Goal: Task Accomplishment & Management: Use online tool/utility

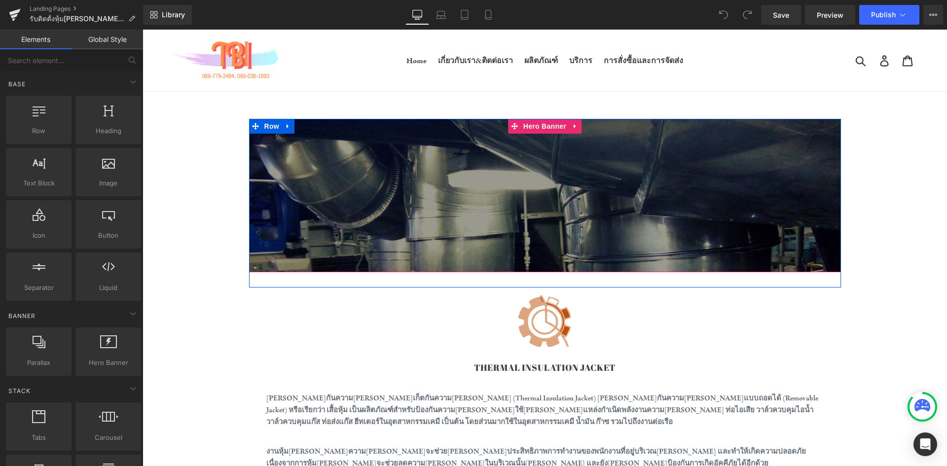
click at [394, 151] on div at bounding box center [545, 195] width 592 height 153
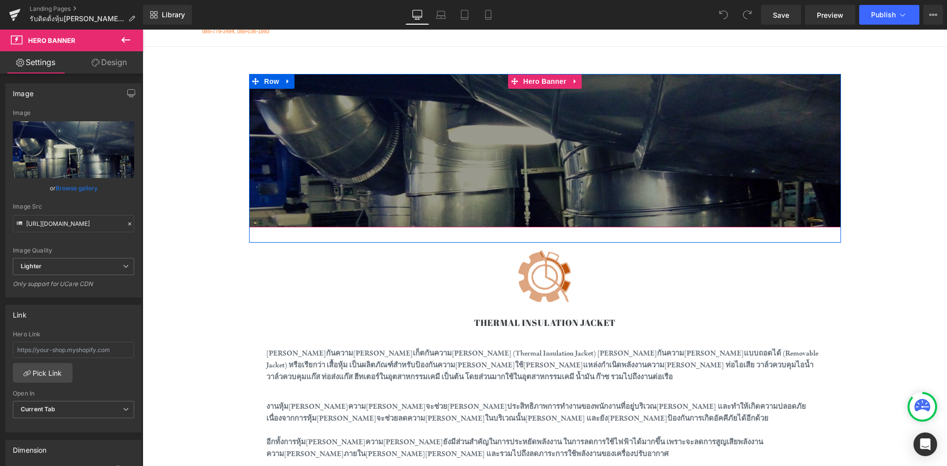
scroll to position [49, 0]
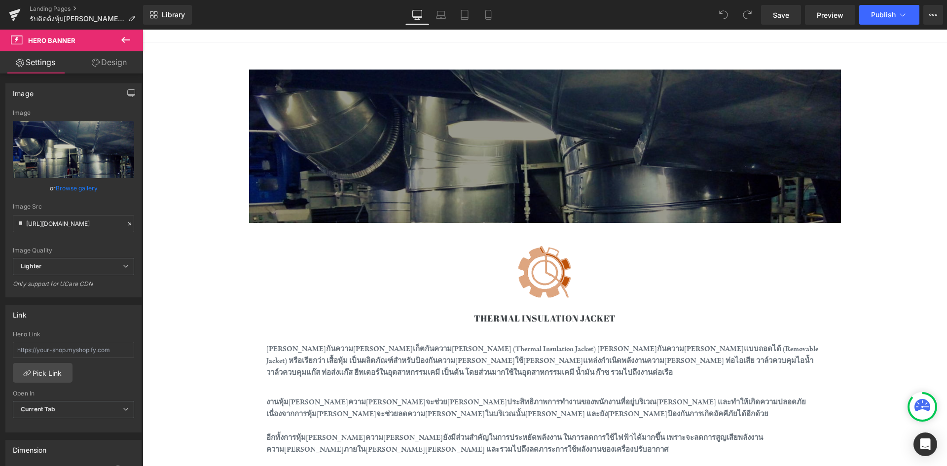
click at [123, 38] on icon at bounding box center [125, 40] width 9 height 6
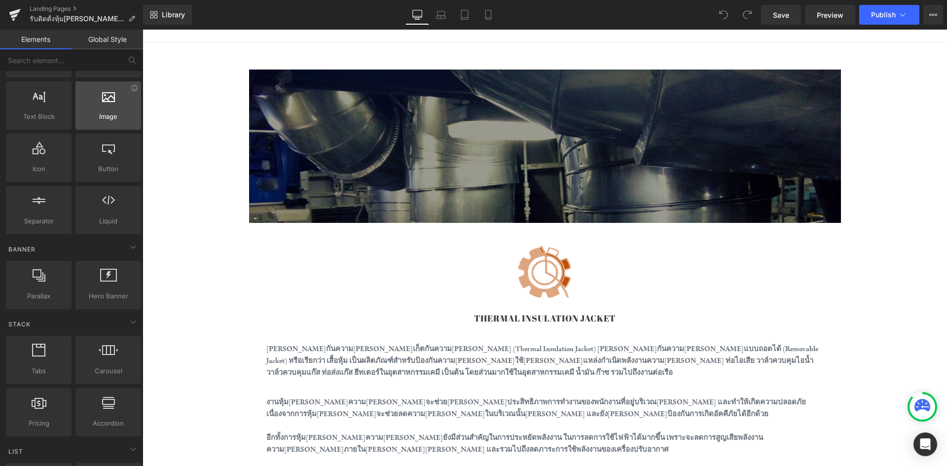
scroll to position [99, 0]
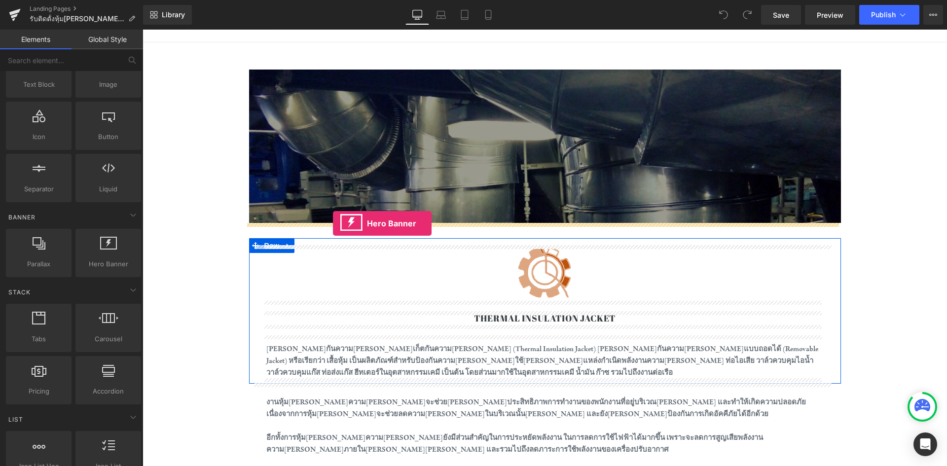
drag, startPoint x: 252, startPoint y: 292, endPoint x: 333, endPoint y: 223, distance: 105.7
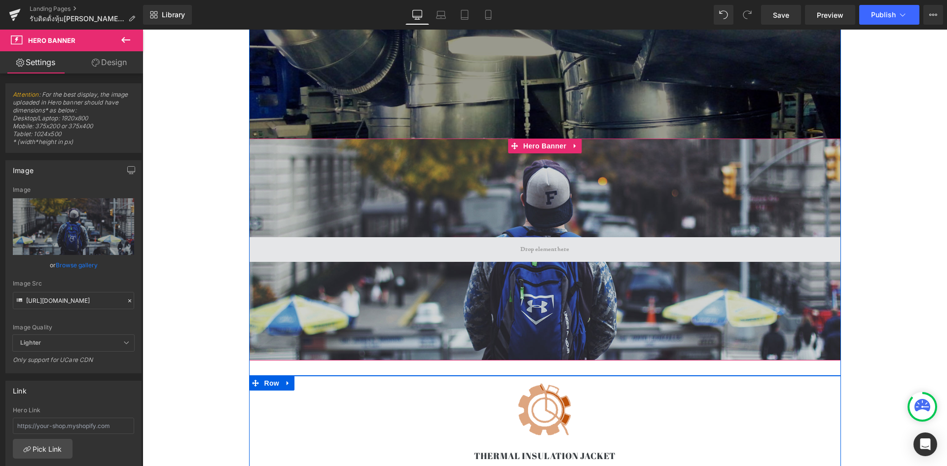
scroll to position [148, 0]
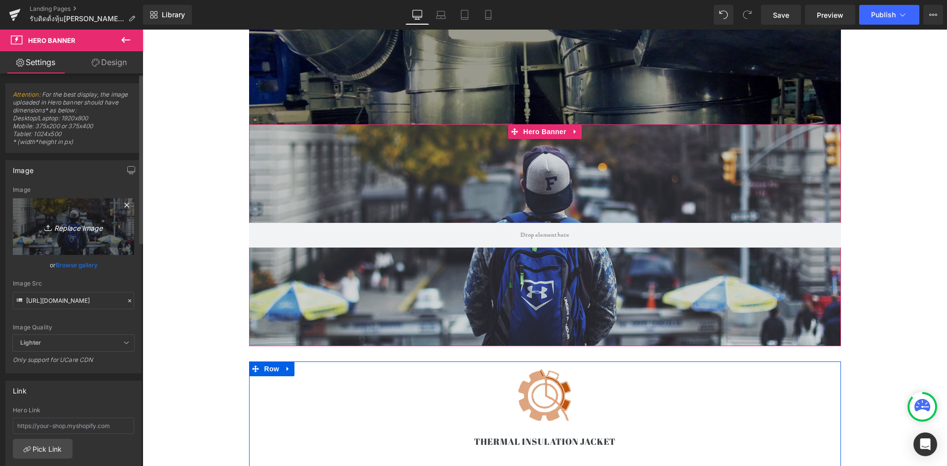
click at [72, 229] on icon "Replace Image" at bounding box center [73, 226] width 79 height 12
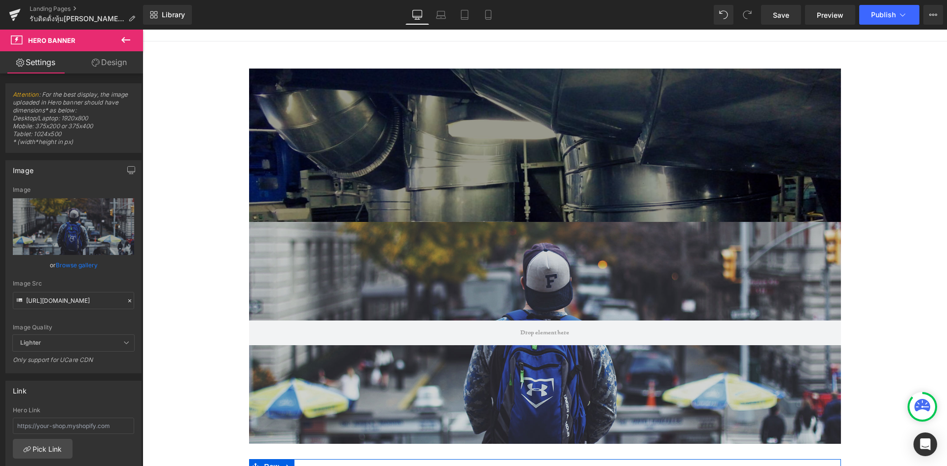
scroll to position [49, 0]
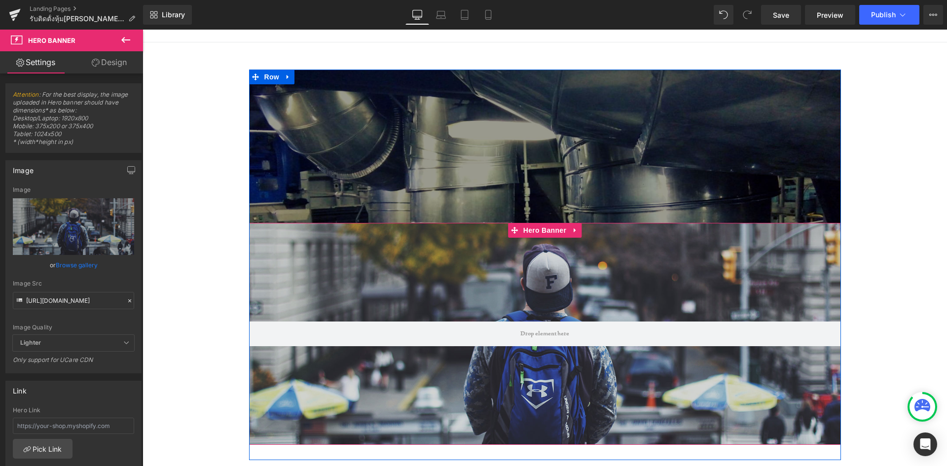
click at [766, 241] on div at bounding box center [545, 334] width 592 height 222
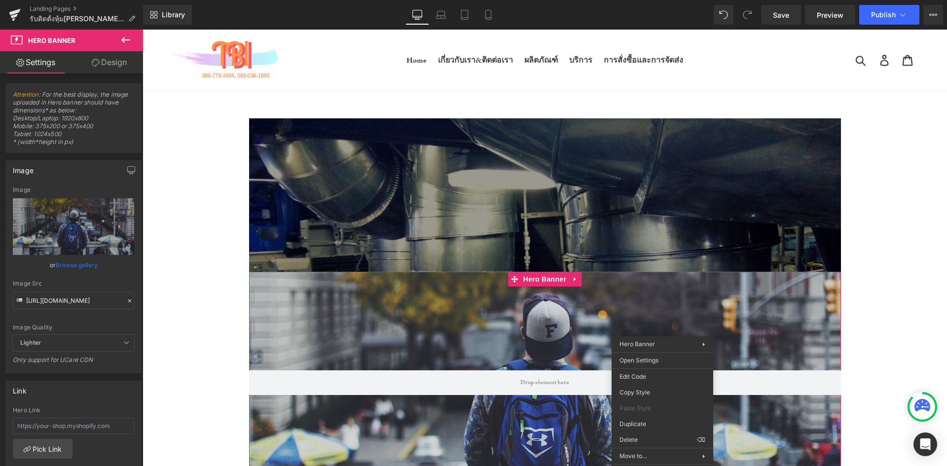
scroll to position [0, 0]
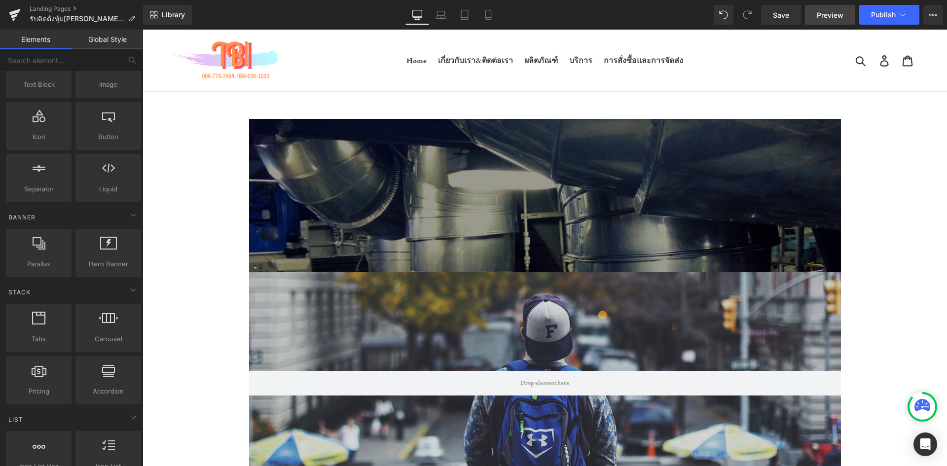
click at [838, 18] on span "Preview" at bounding box center [830, 15] width 27 height 10
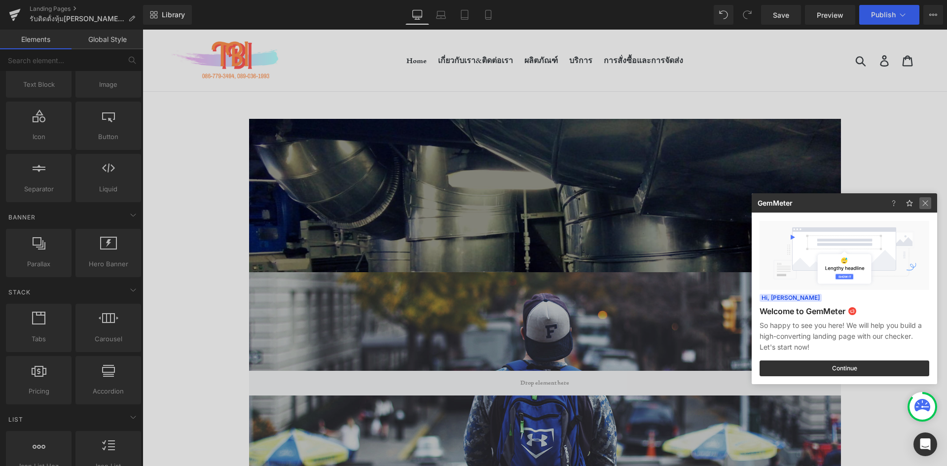
click at [927, 204] on img at bounding box center [925, 203] width 12 height 12
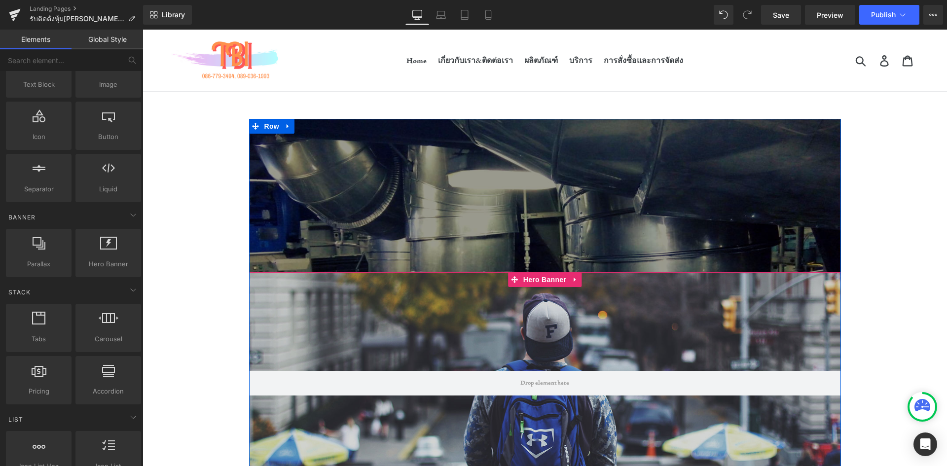
click at [766, 329] on div at bounding box center [545, 383] width 592 height 222
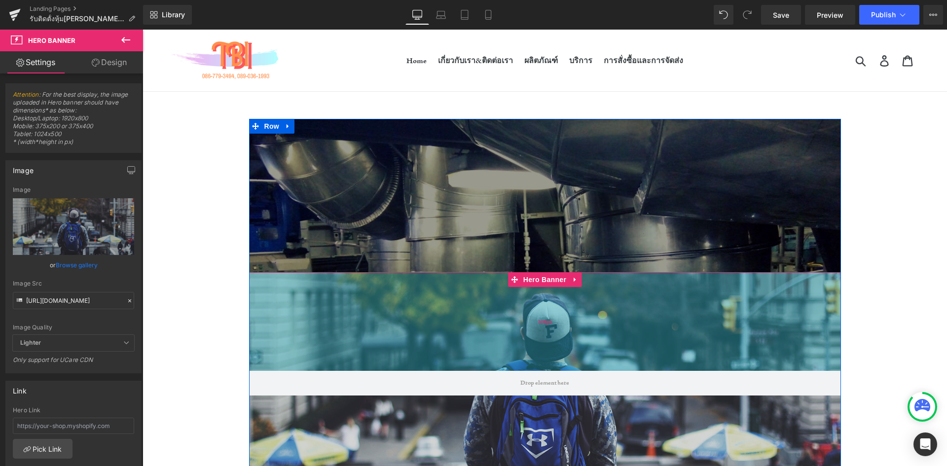
click at [710, 327] on div "200px" at bounding box center [545, 321] width 592 height 99
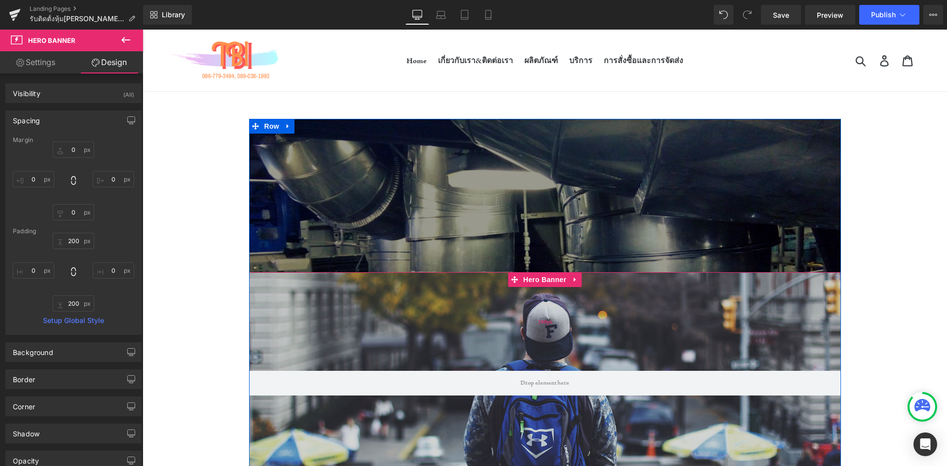
type input "199px"
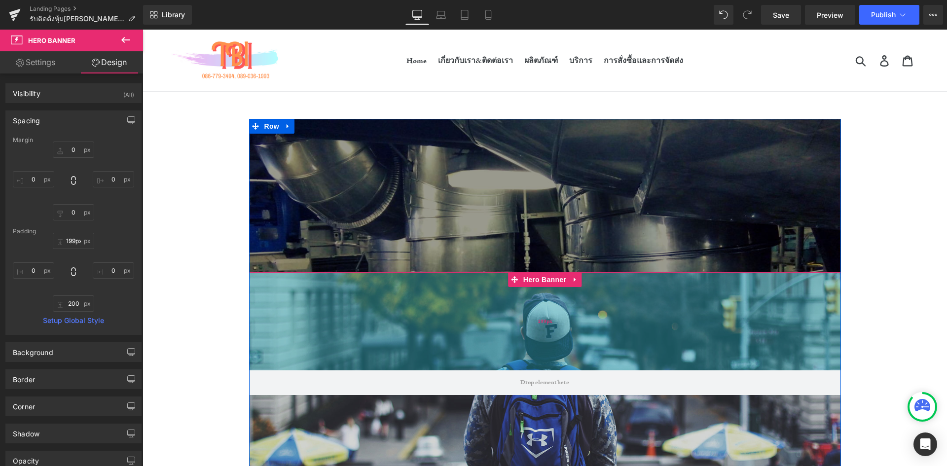
click at [675, 338] on div "199px" at bounding box center [545, 321] width 592 height 98
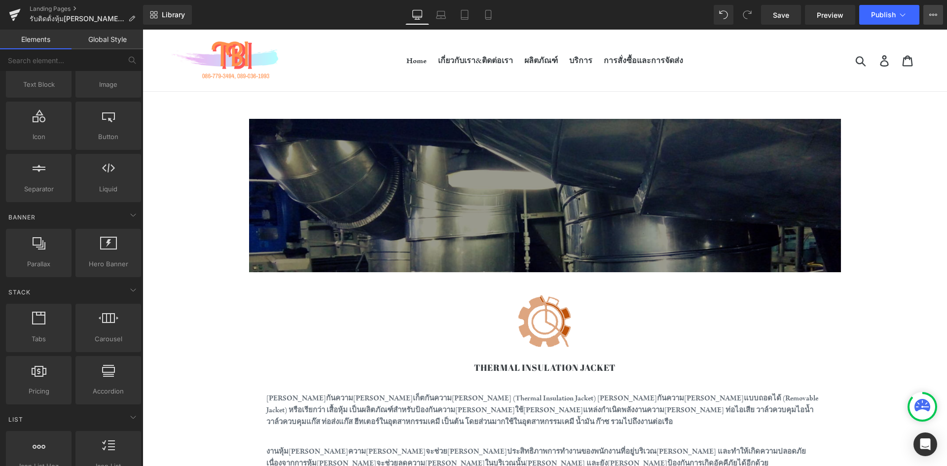
click at [936, 17] on icon at bounding box center [933, 15] width 8 height 8
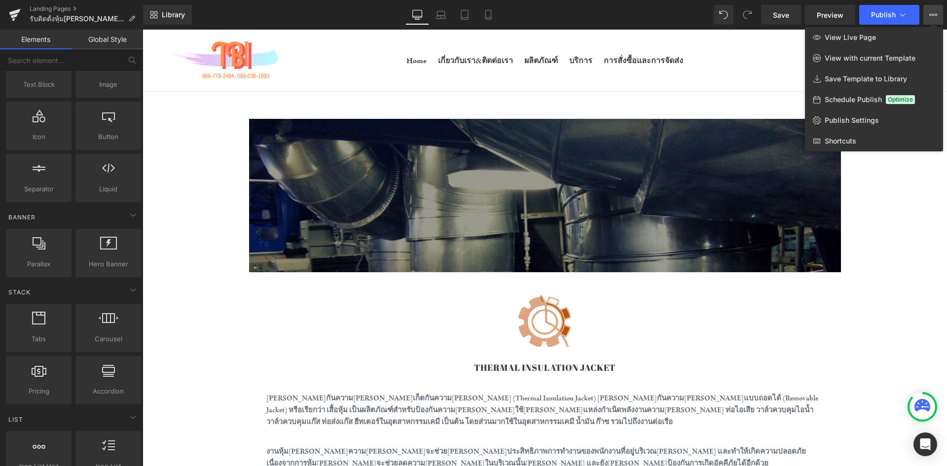
drag, startPoint x: 799, startPoint y: 58, endPoint x: 656, endPoint y: 29, distance: 146.1
click at [798, 58] on div at bounding box center [545, 248] width 804 height 437
